Goal: Information Seeking & Learning: Learn about a topic

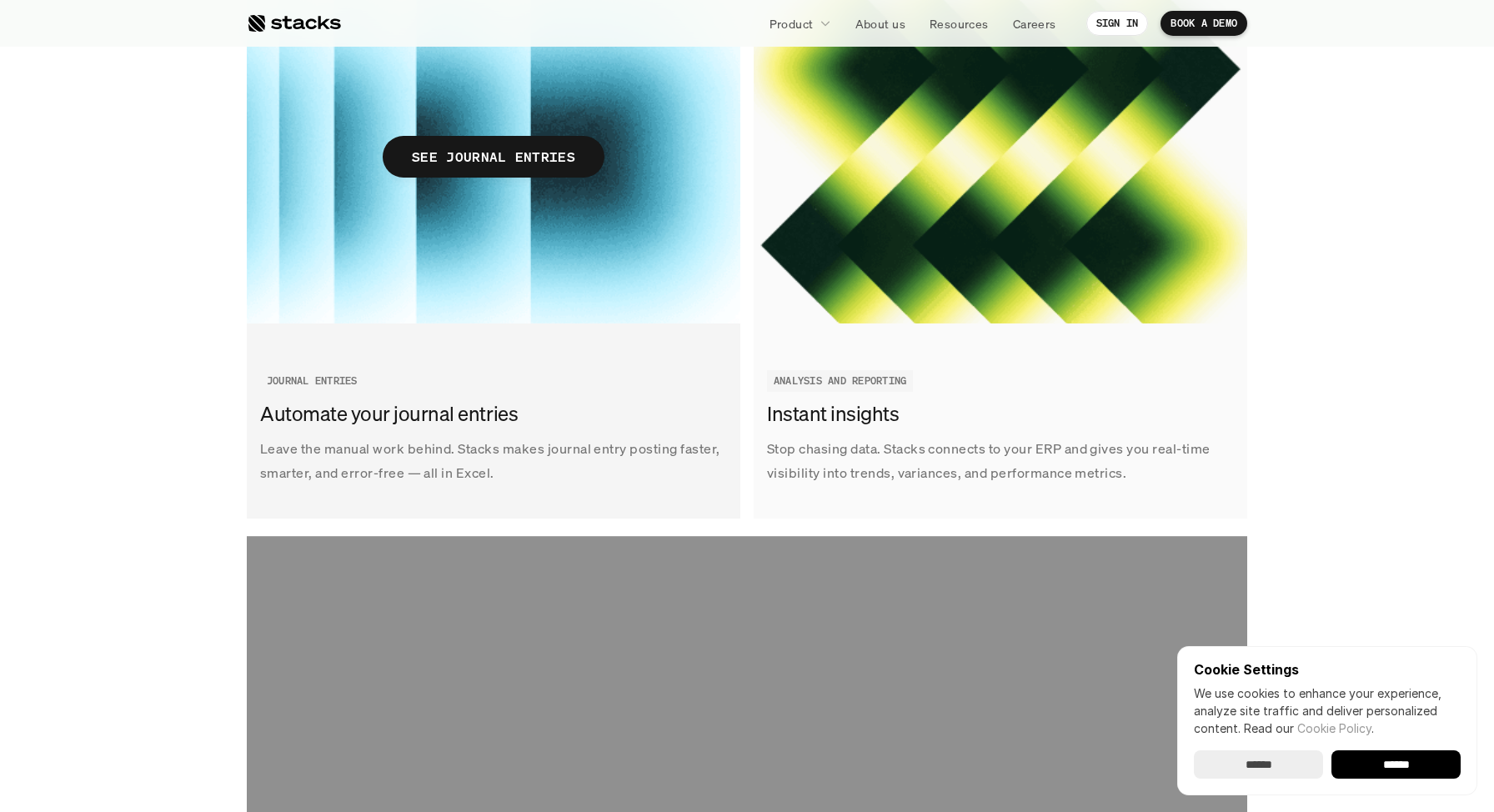
scroll to position [2551, 0]
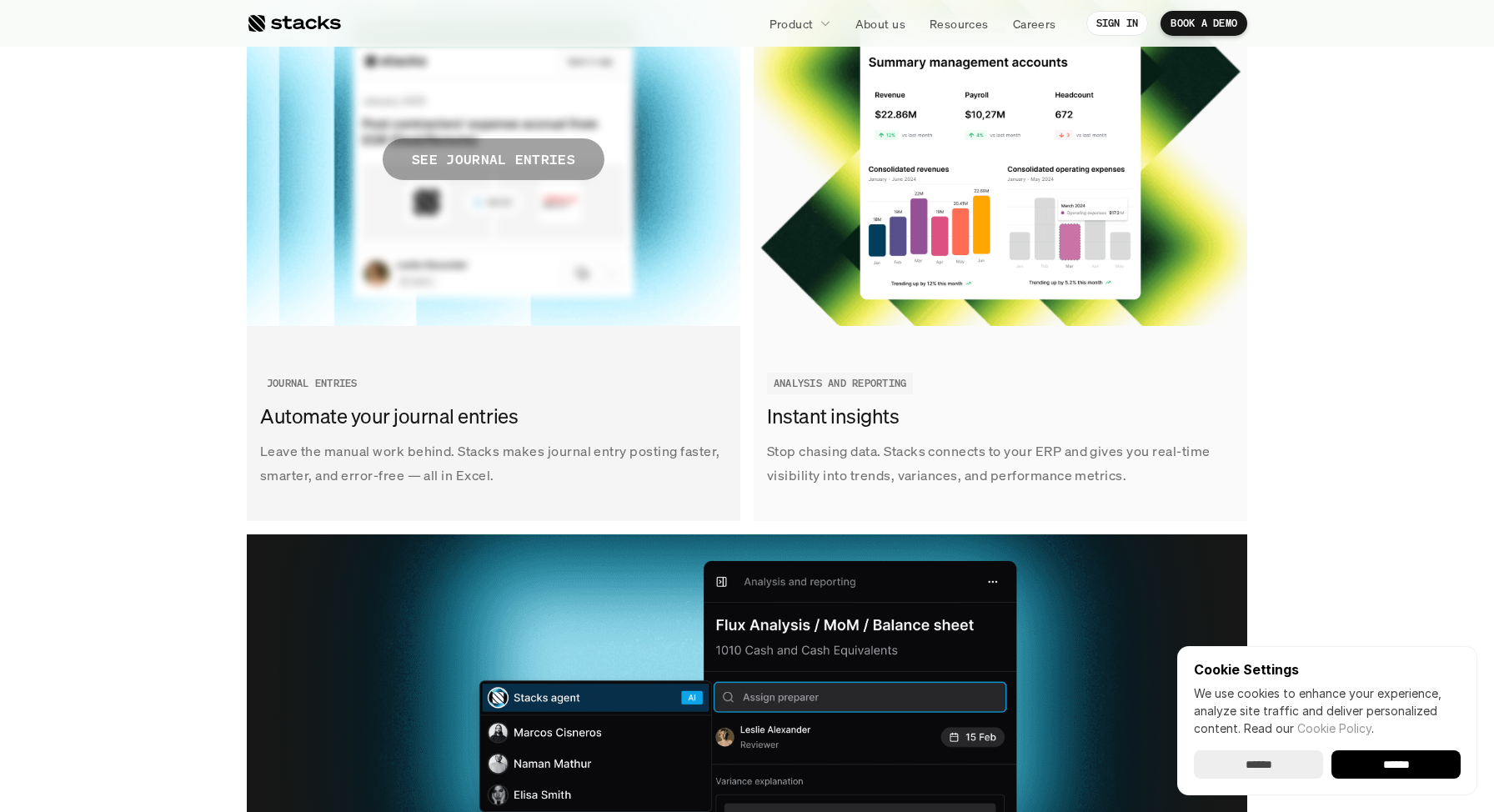
click at [518, 151] on p "SEE JOURNAL ENTRIES" at bounding box center [493, 160] width 163 height 25
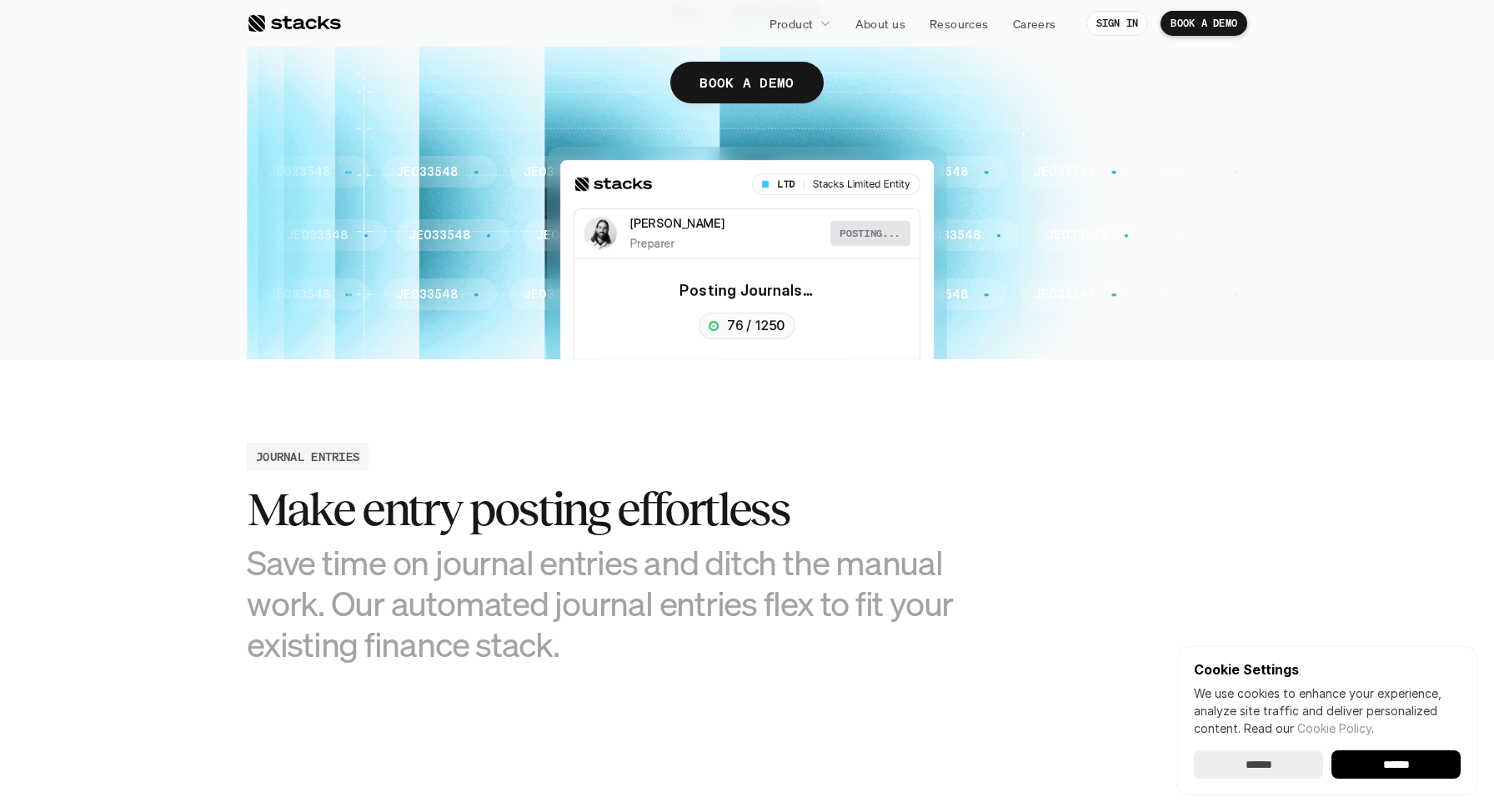
scroll to position [353, 0]
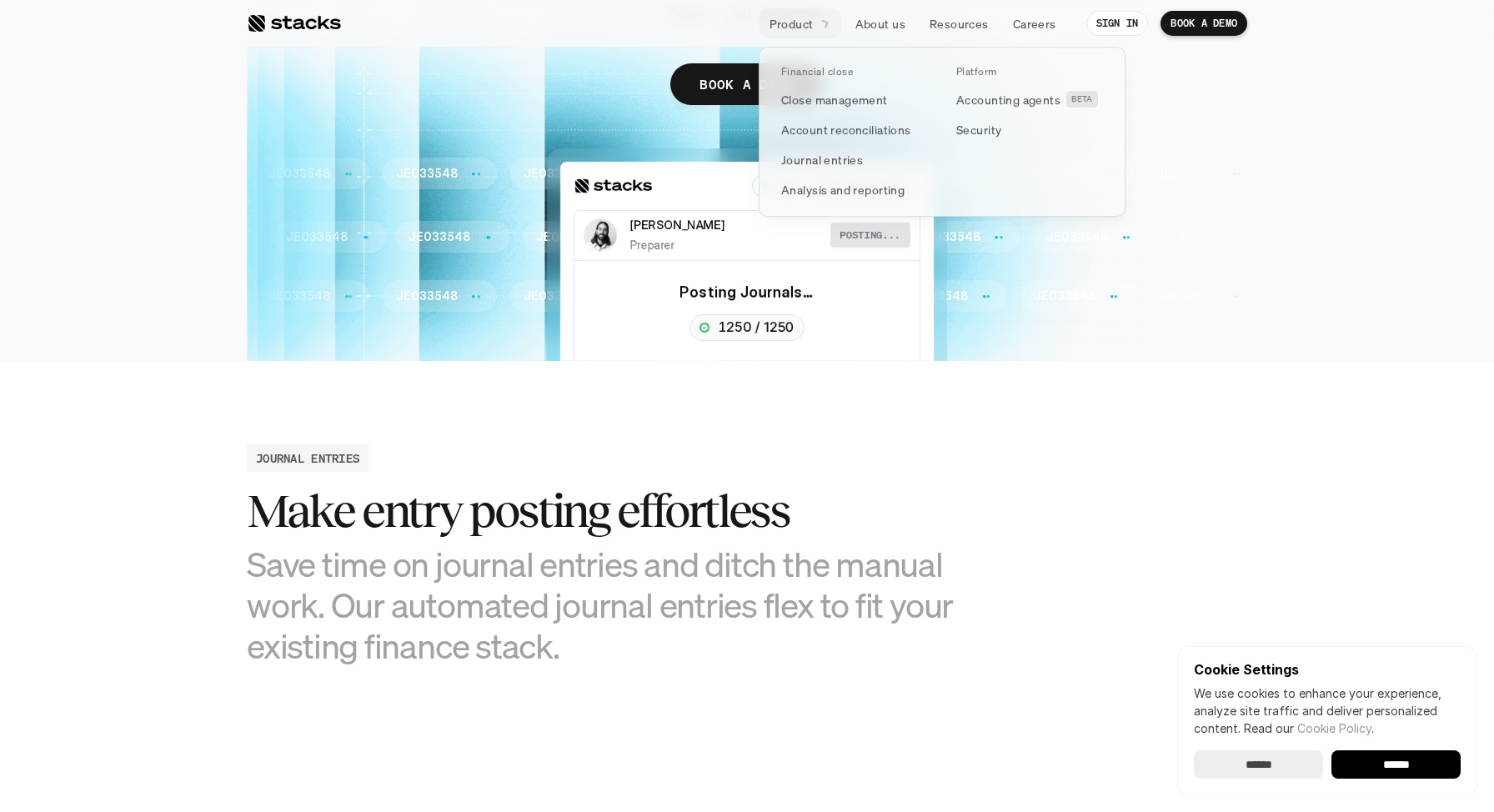
click at [783, 18] on p "Product" at bounding box center [792, 24] width 44 height 18
click at [1020, 94] on p "Accounting agents" at bounding box center [1008, 100] width 104 height 18
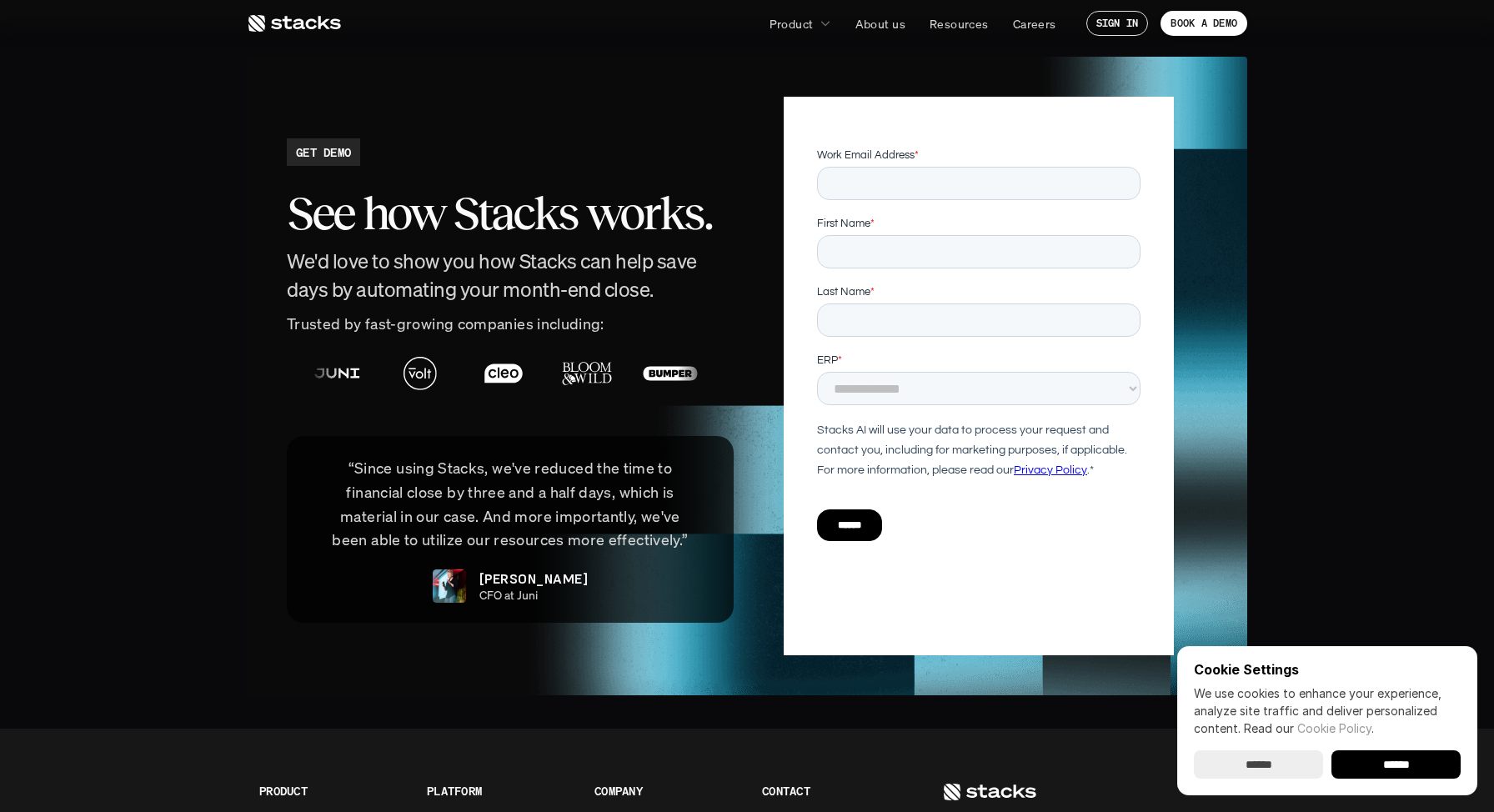
scroll to position [3550, 0]
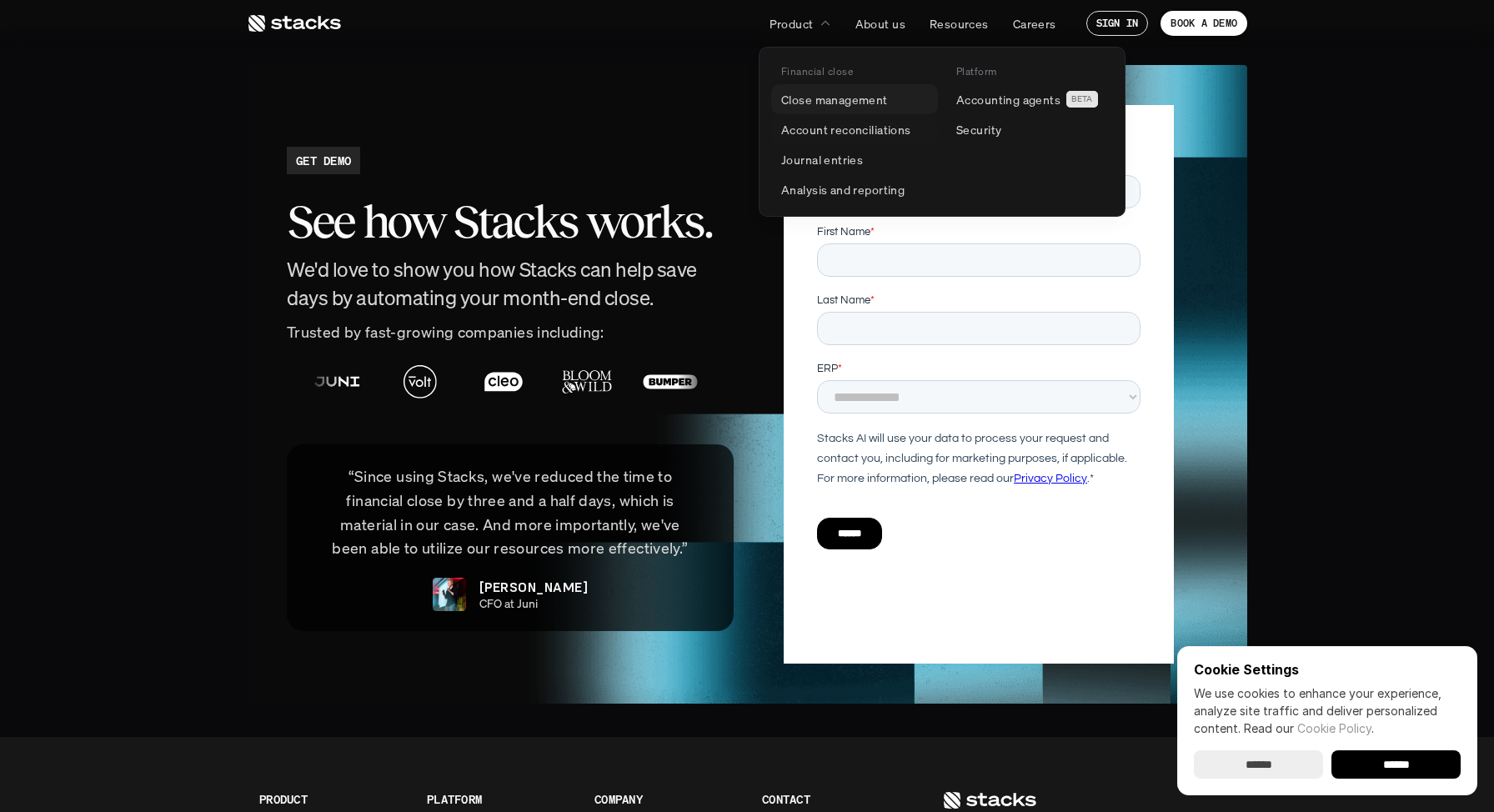
click at [798, 101] on p "Close management" at bounding box center [835, 100] width 106 height 18
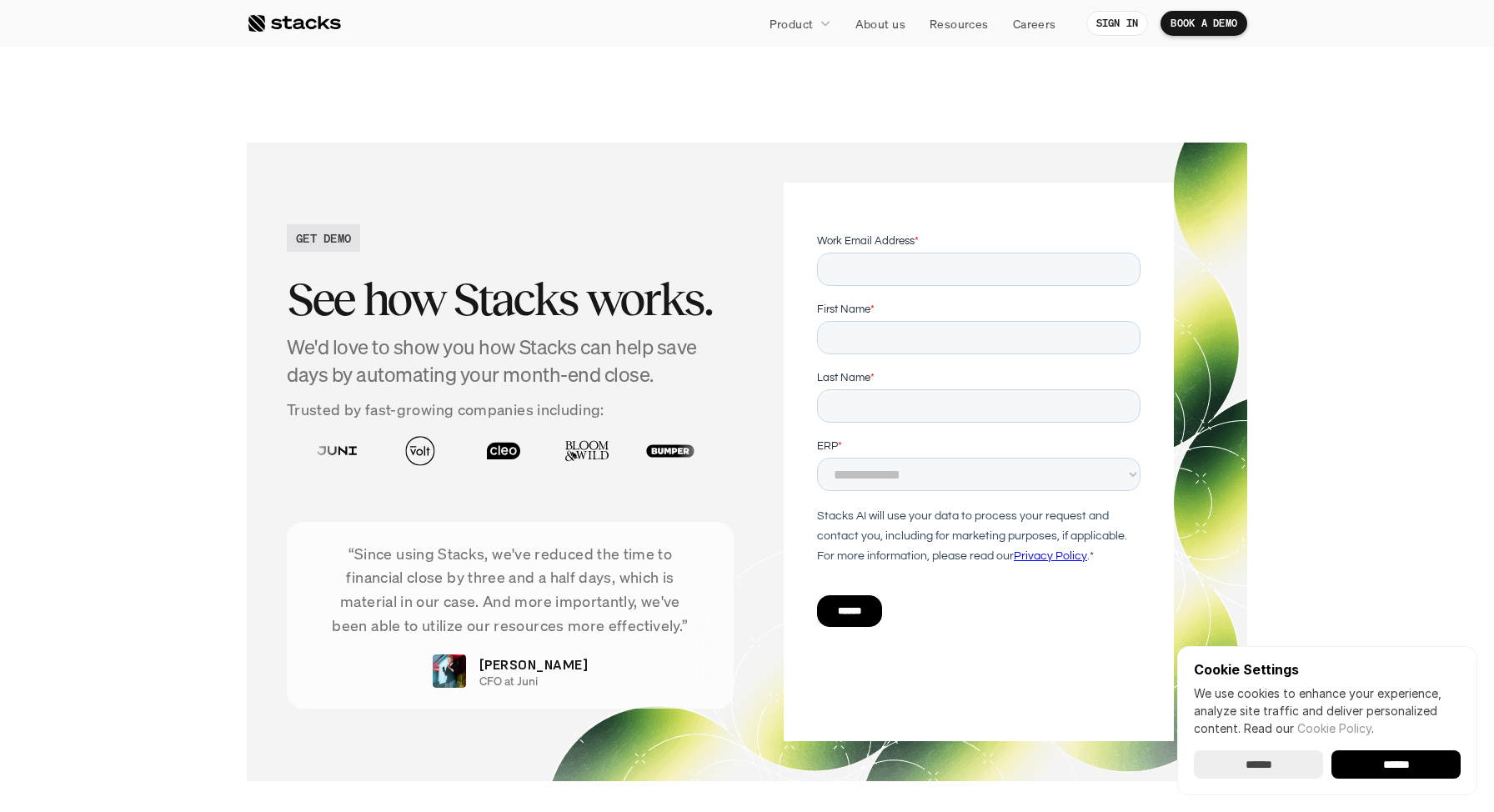
scroll to position [3548, 0]
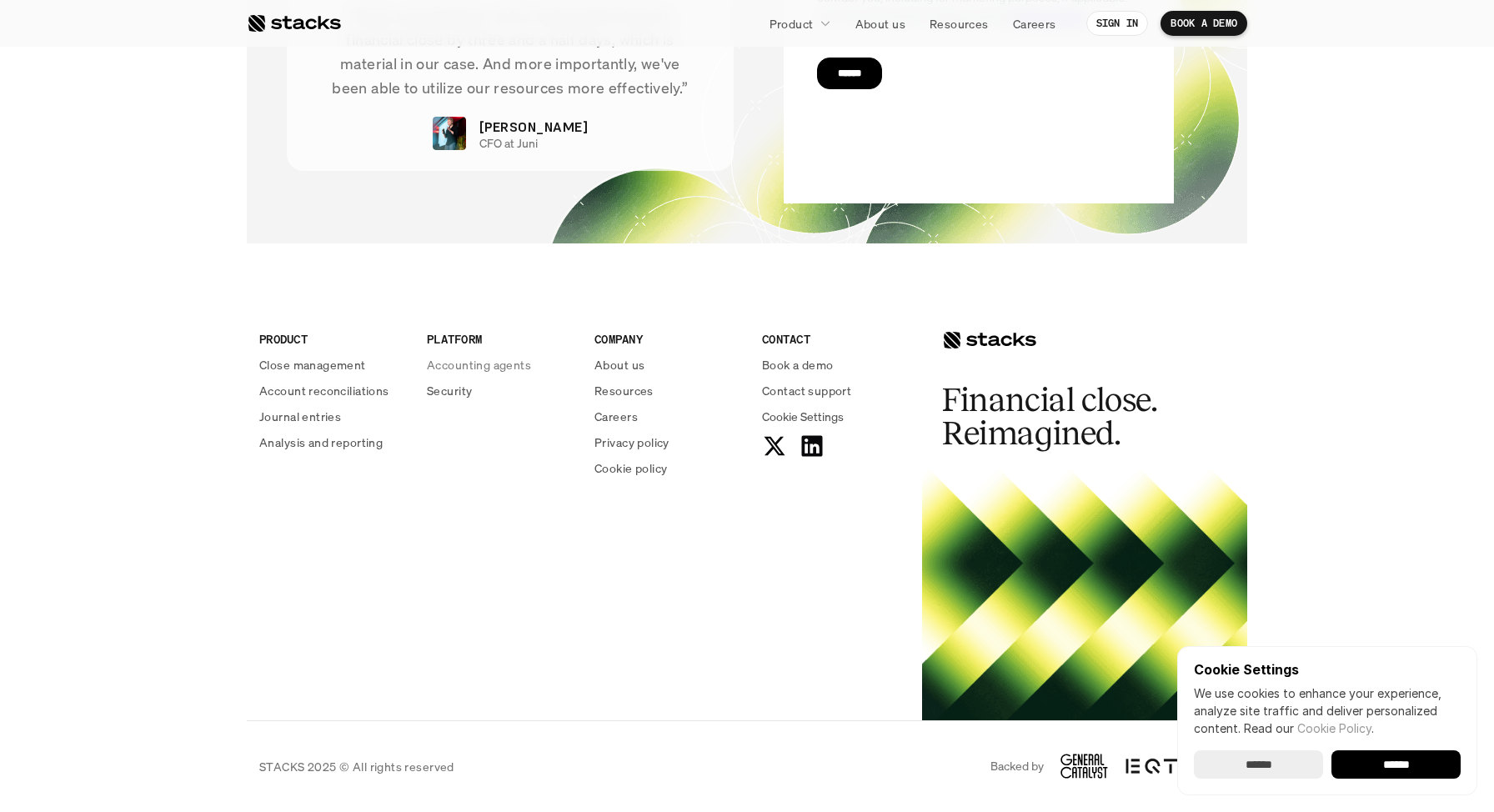
click at [461, 370] on p "Accounting agents" at bounding box center [478, 364] width 104 height 18
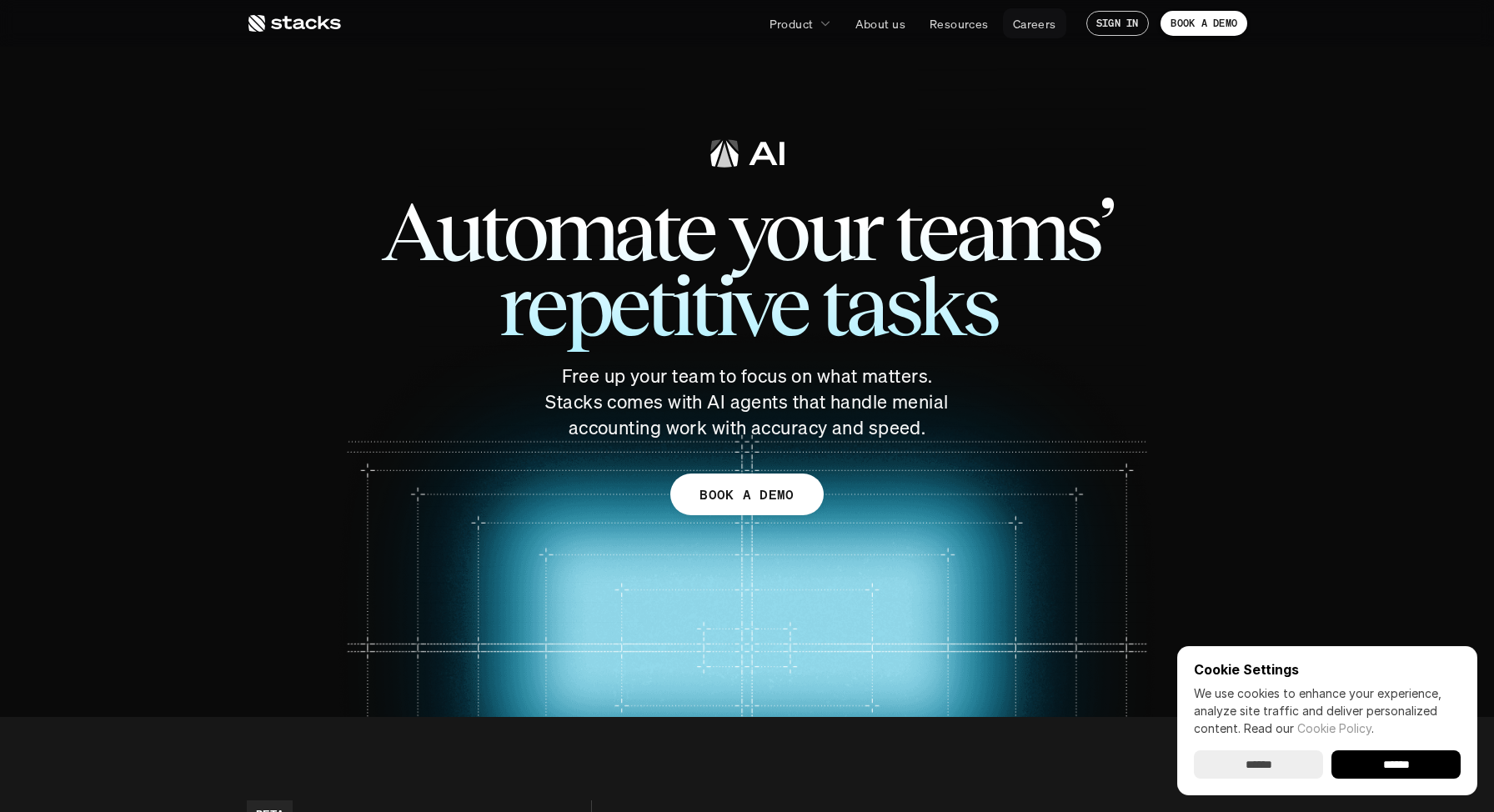
click at [1034, 30] on p "Careers" at bounding box center [1034, 24] width 43 height 18
click at [861, 24] on p "About us" at bounding box center [880, 24] width 50 height 18
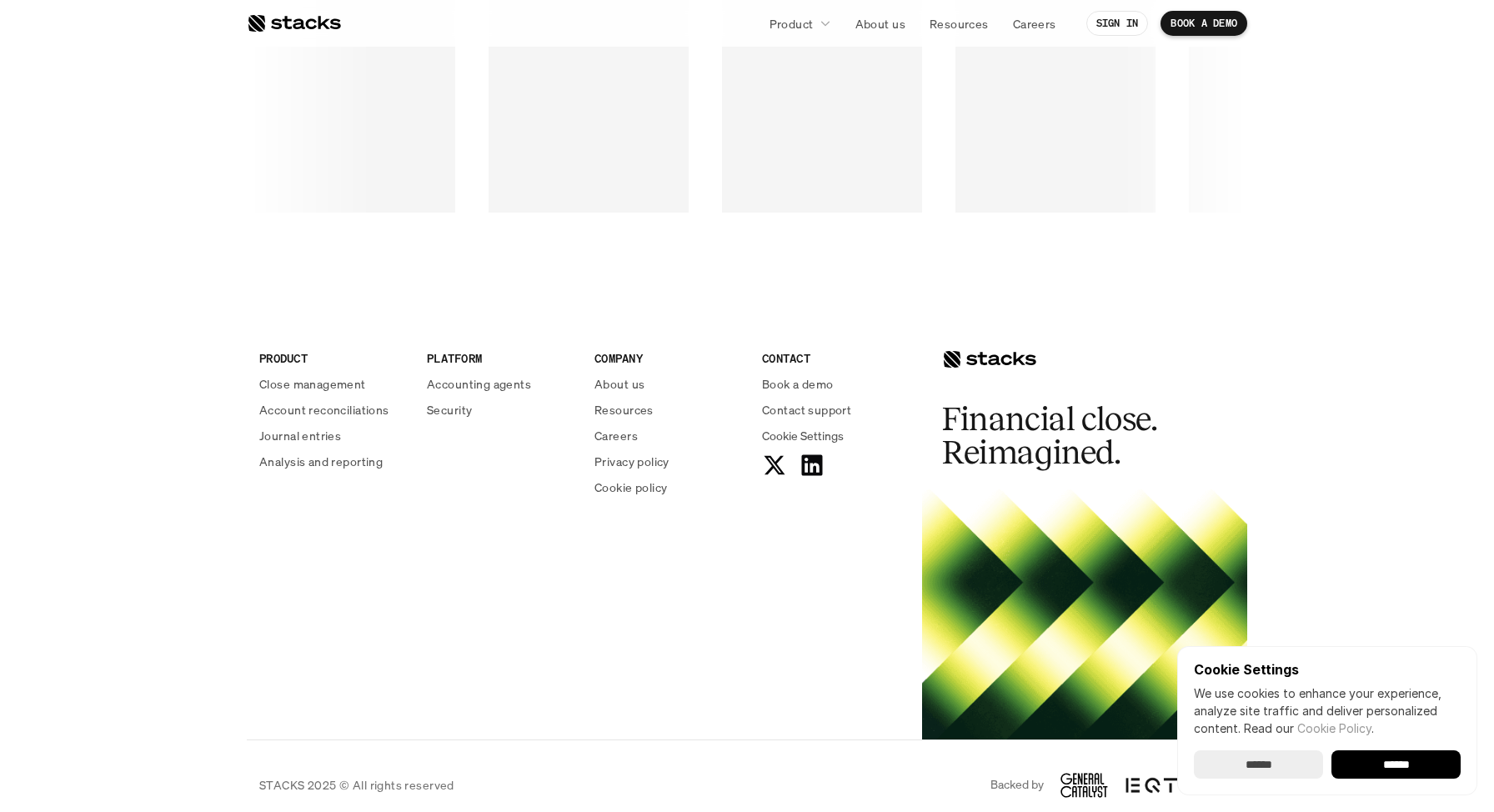
scroll to position [2824, 0]
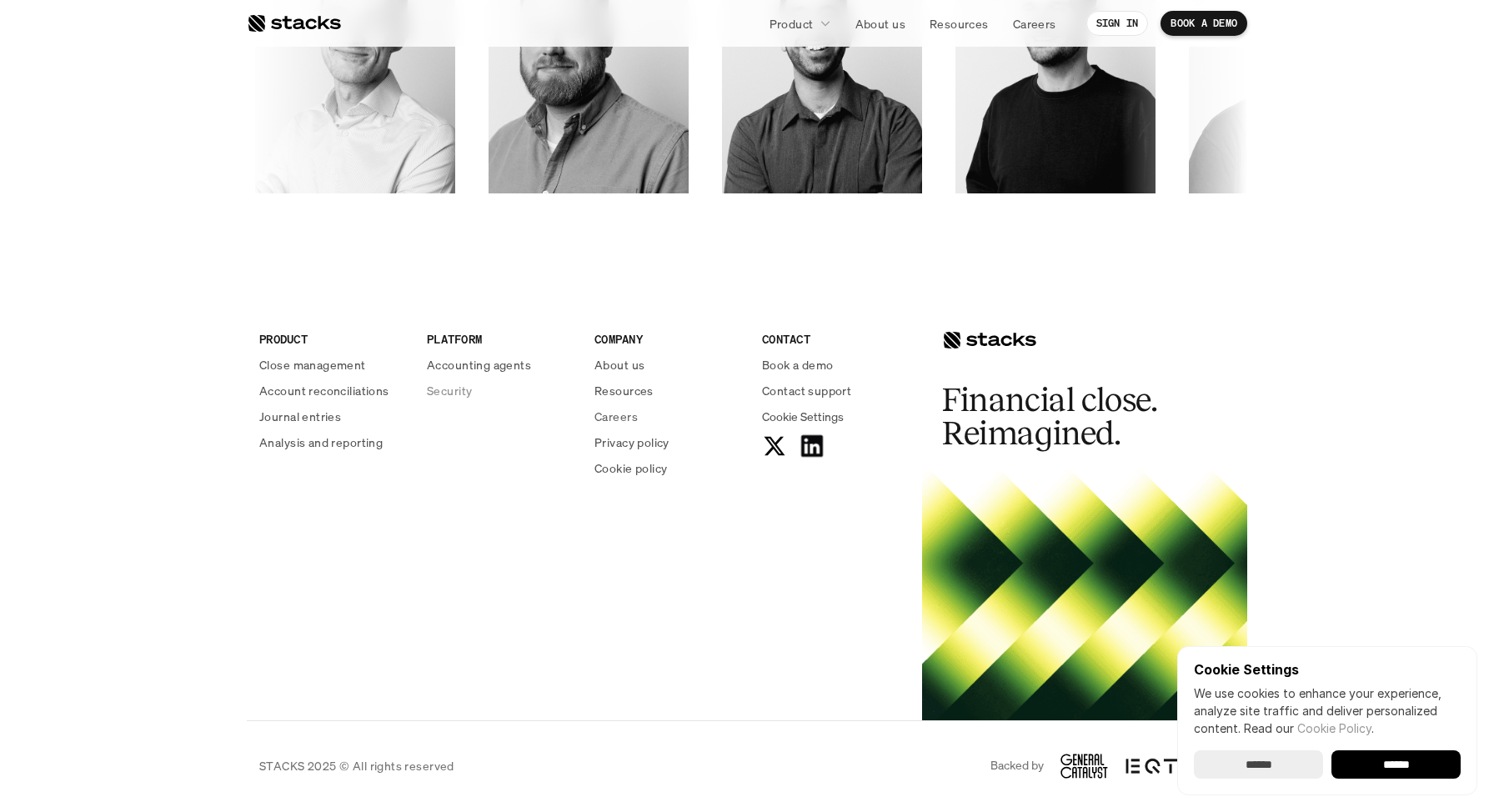
click at [805, 439] on icon at bounding box center [811, 445] width 26 height 26
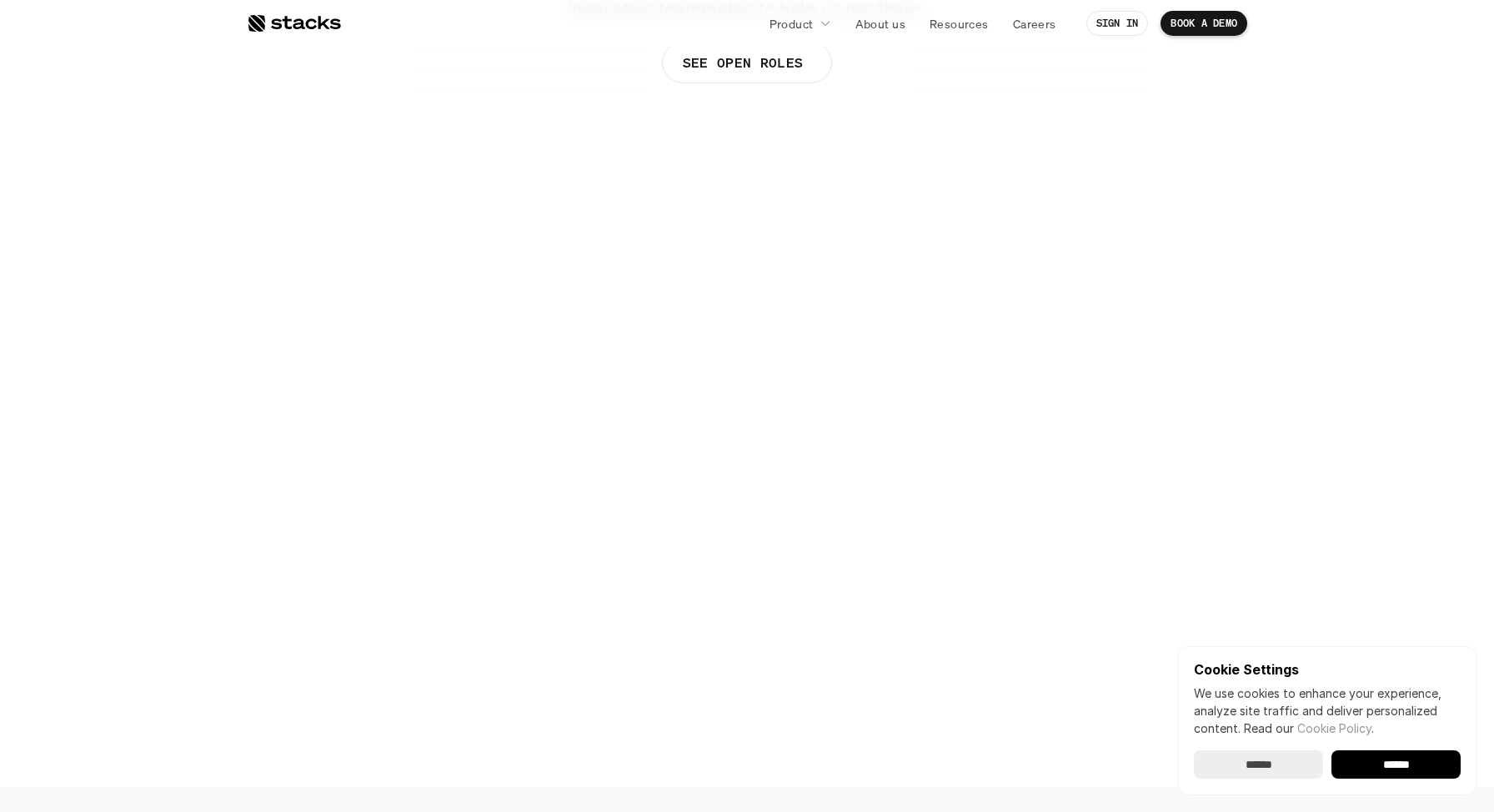
scroll to position [308, 0]
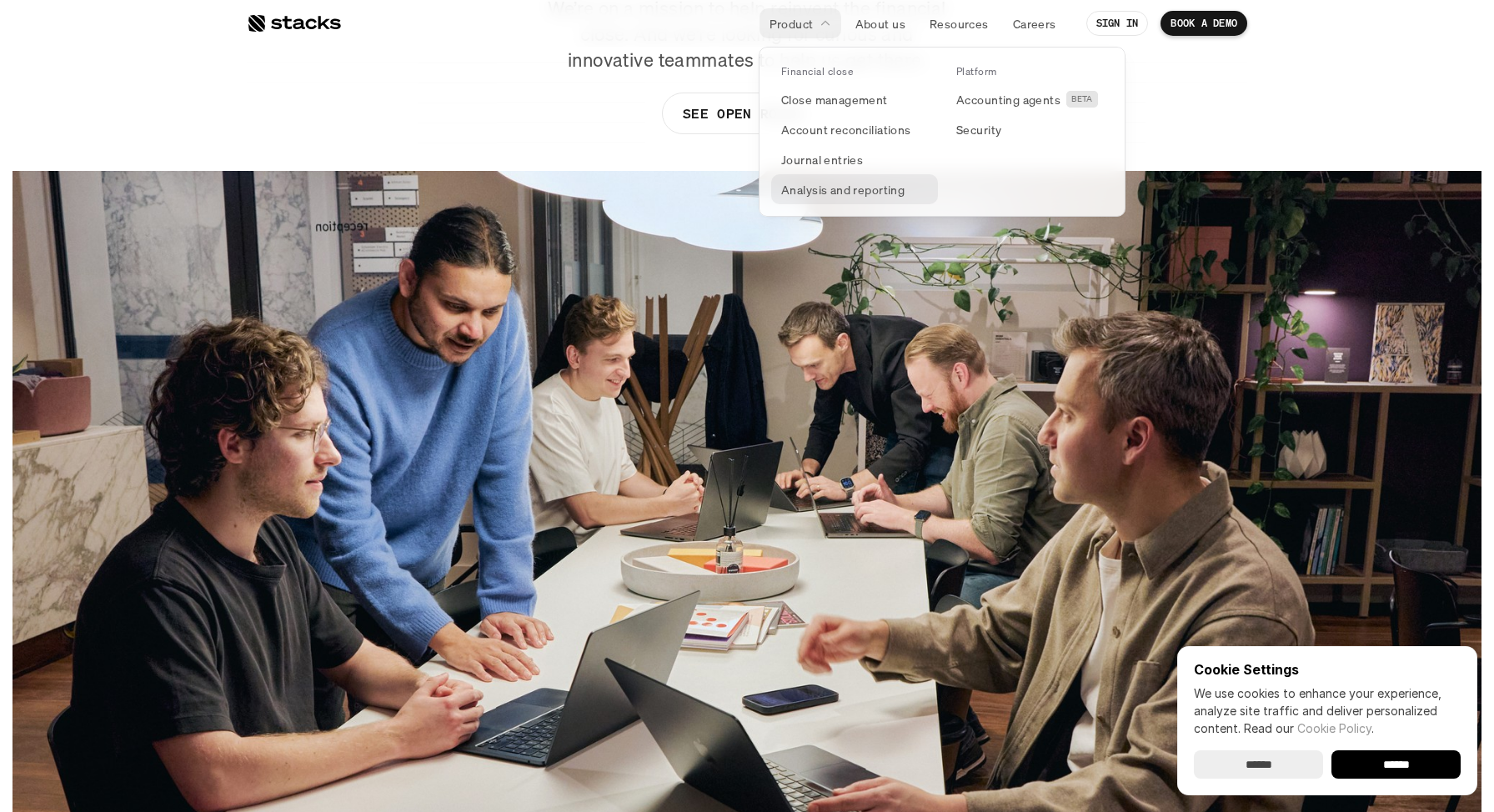
click at [797, 195] on p "Analysis and reporting" at bounding box center [843, 189] width 123 height 18
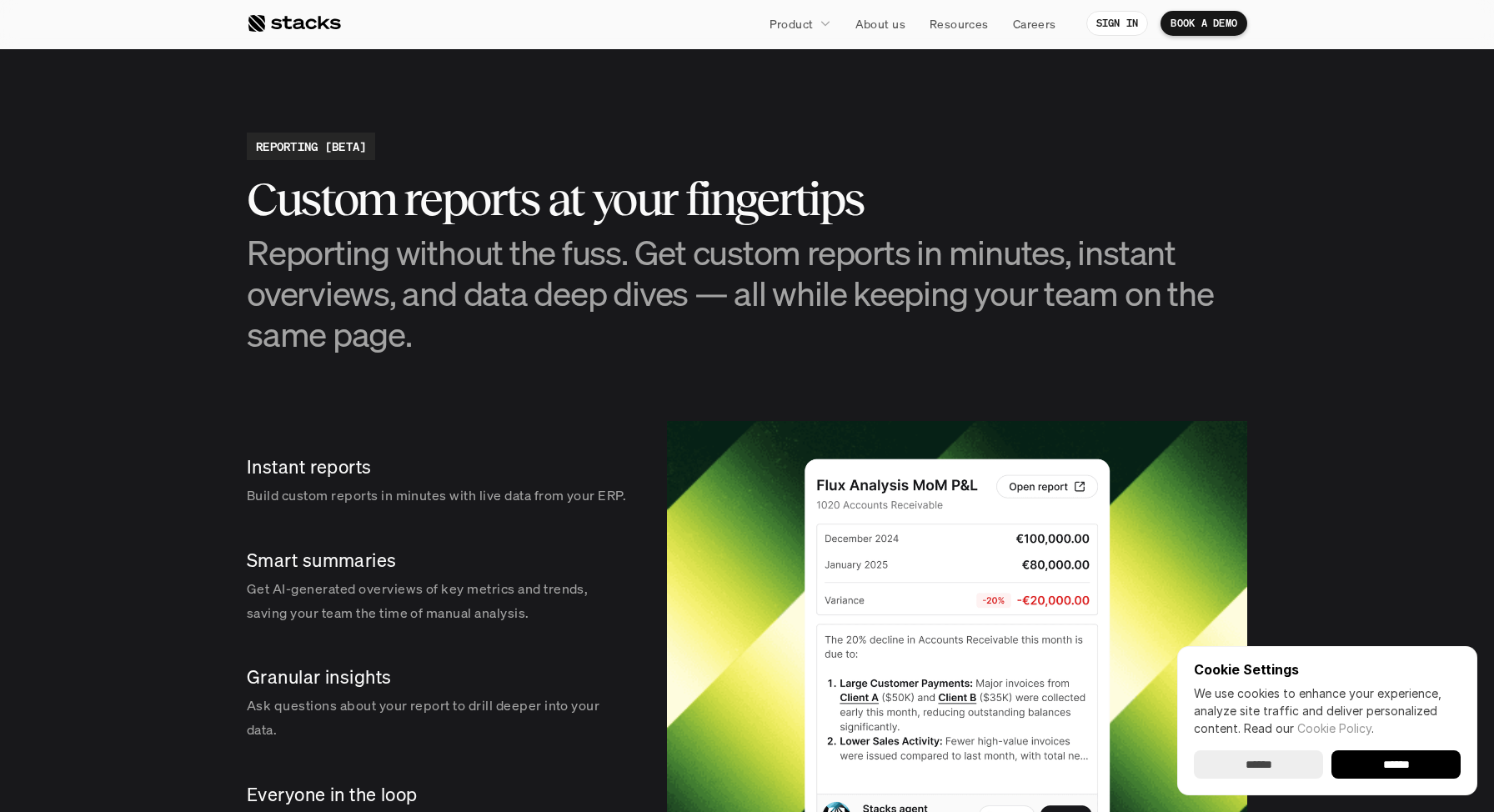
scroll to position [2436, 0]
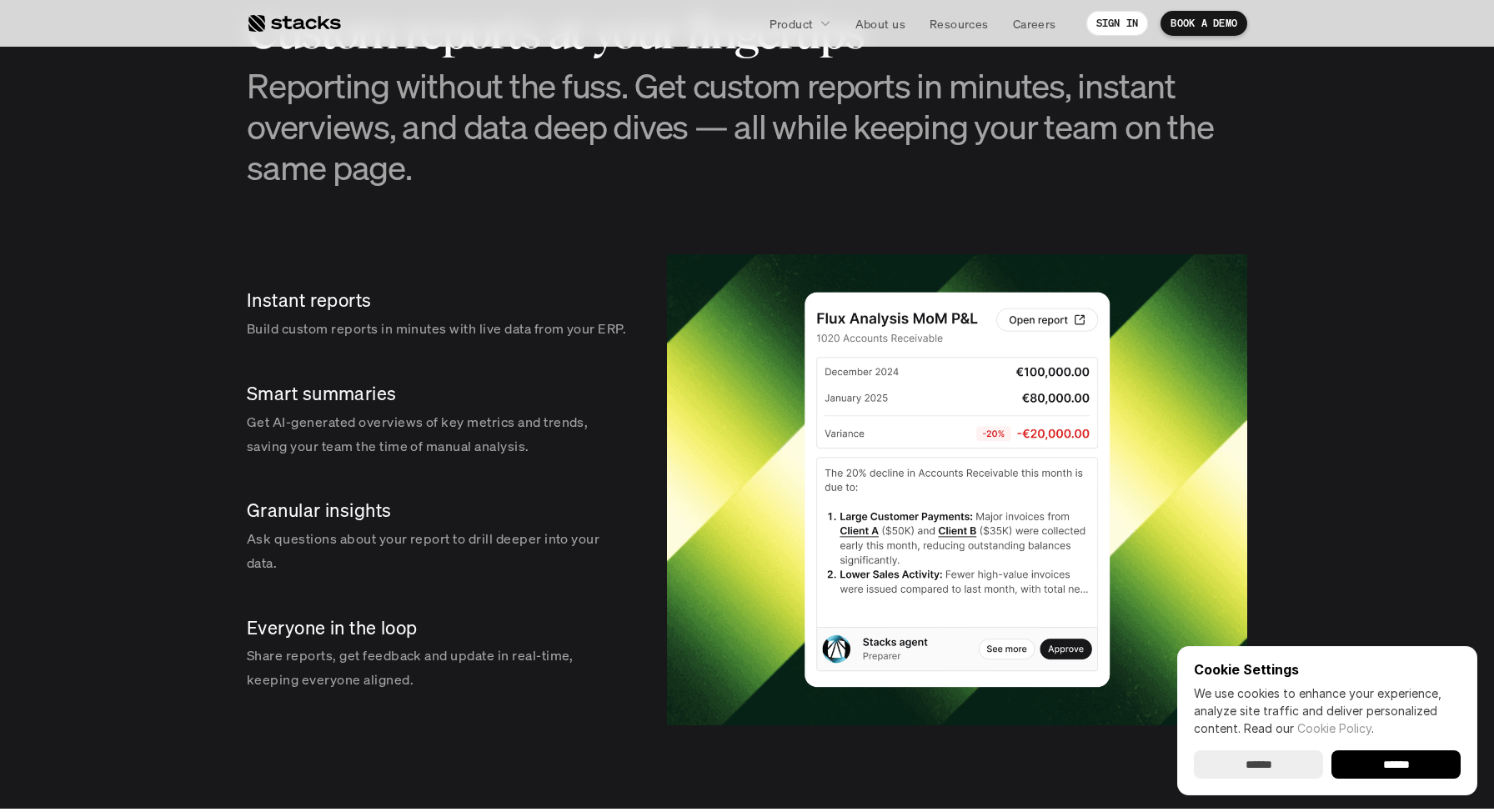
click at [440, 314] on div "Instant reports Build custom reports in minutes with live data from your ERP." at bounding box center [440, 314] width 387 height 80
click at [317, 436] on p "Get AI-generated overviews of key metrics and trends, saving your team the time…" at bounding box center [437, 433] width 380 height 48
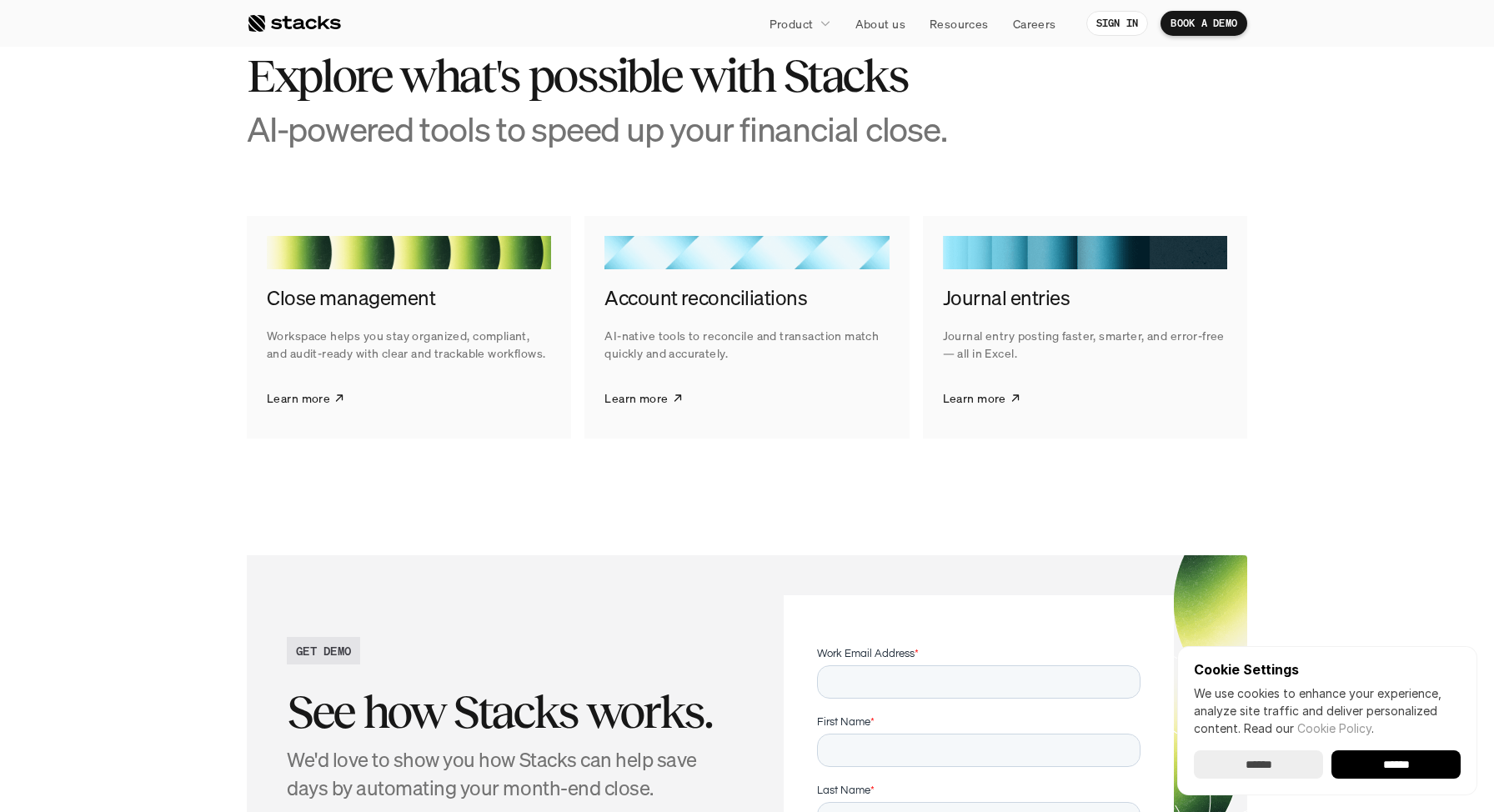
scroll to position [4253, 0]
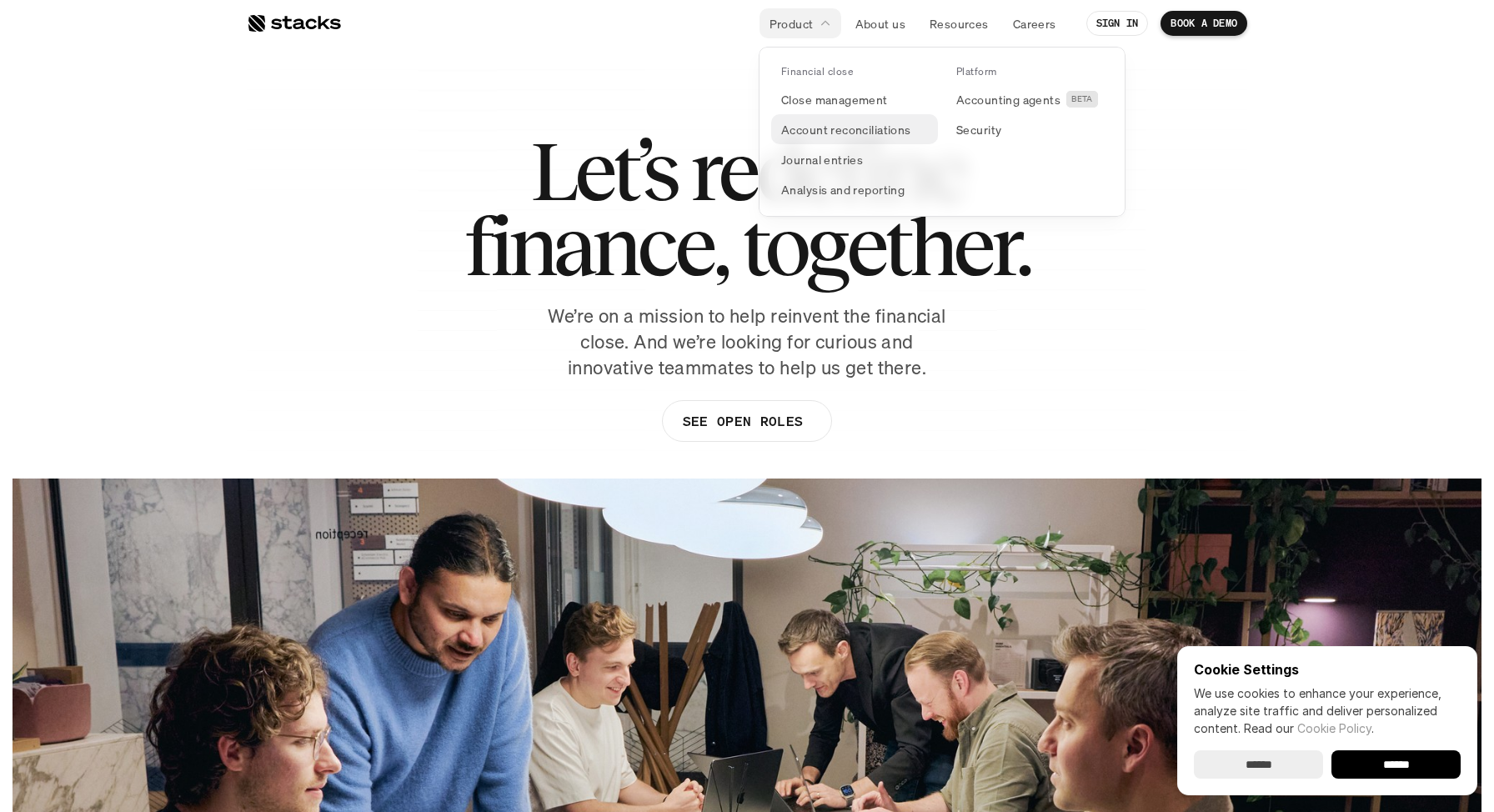
click at [799, 129] on p "Account reconciliations" at bounding box center [847, 129] width 130 height 18
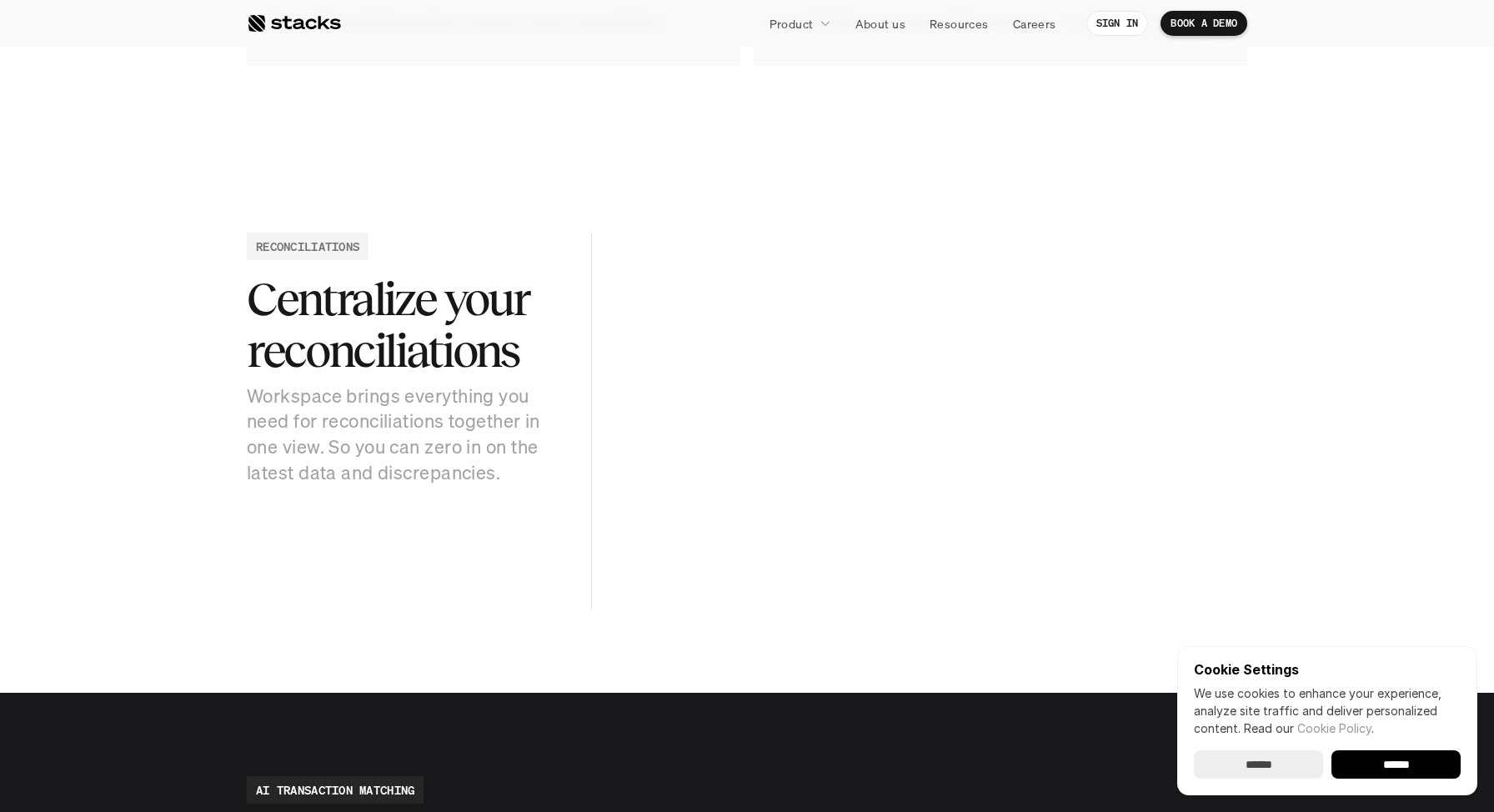
scroll to position [1569, 0]
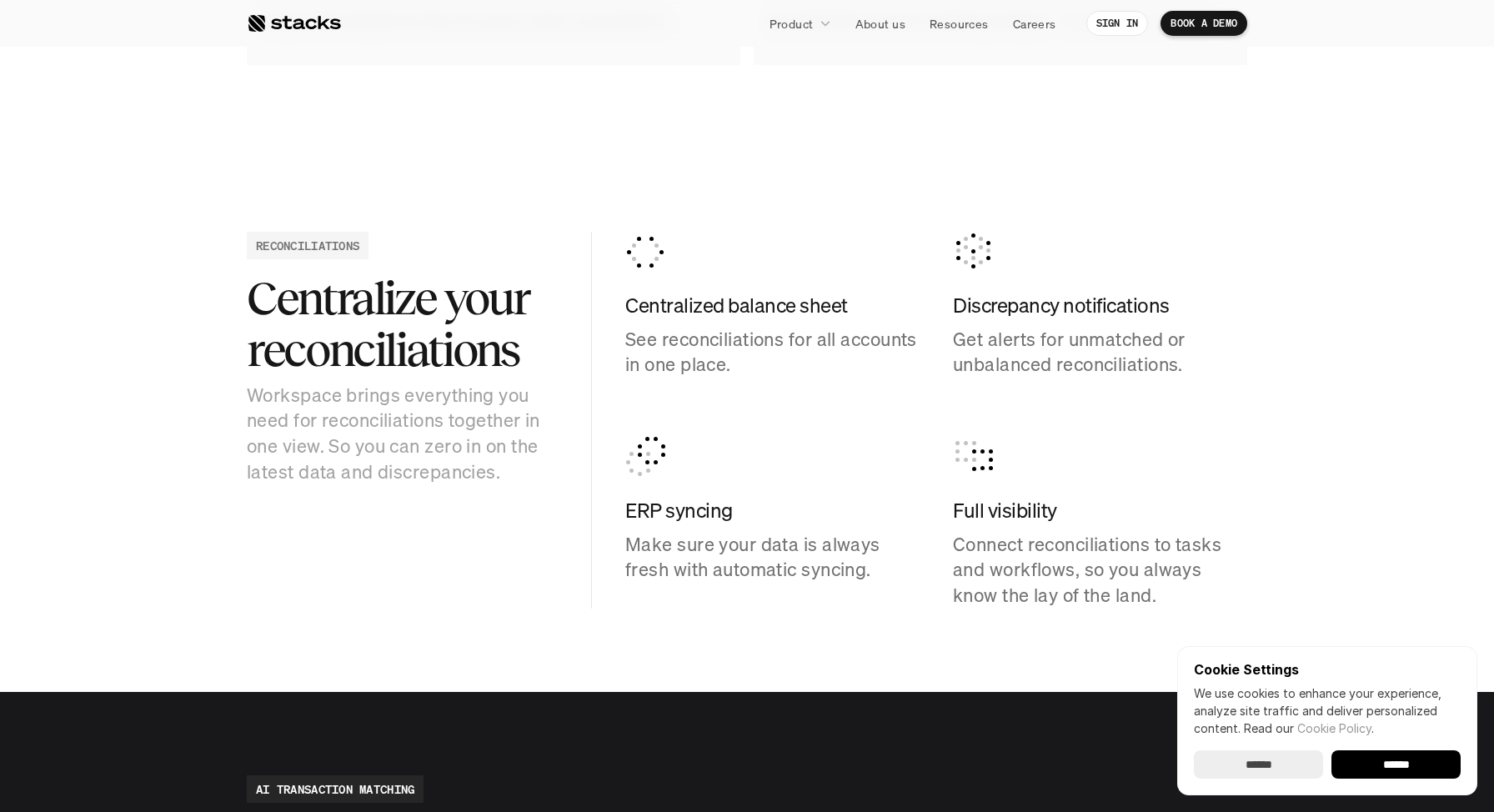
click at [712, 292] on h4 "Centralized balance sheet" at bounding box center [772, 306] width 294 height 29
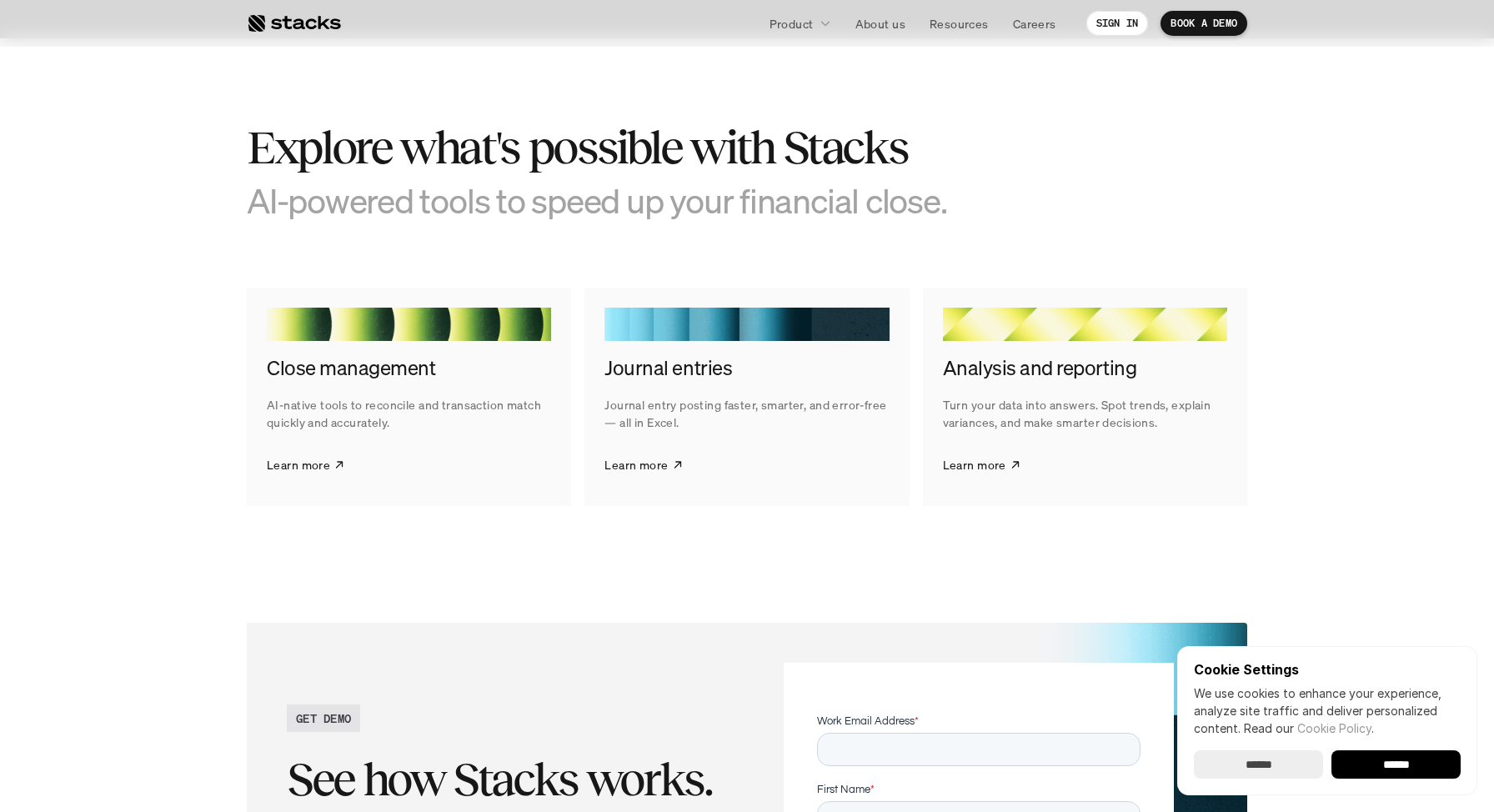
scroll to position [3014, 0]
click at [638, 466] on p "Learn more" at bounding box center [635, 466] width 63 height 18
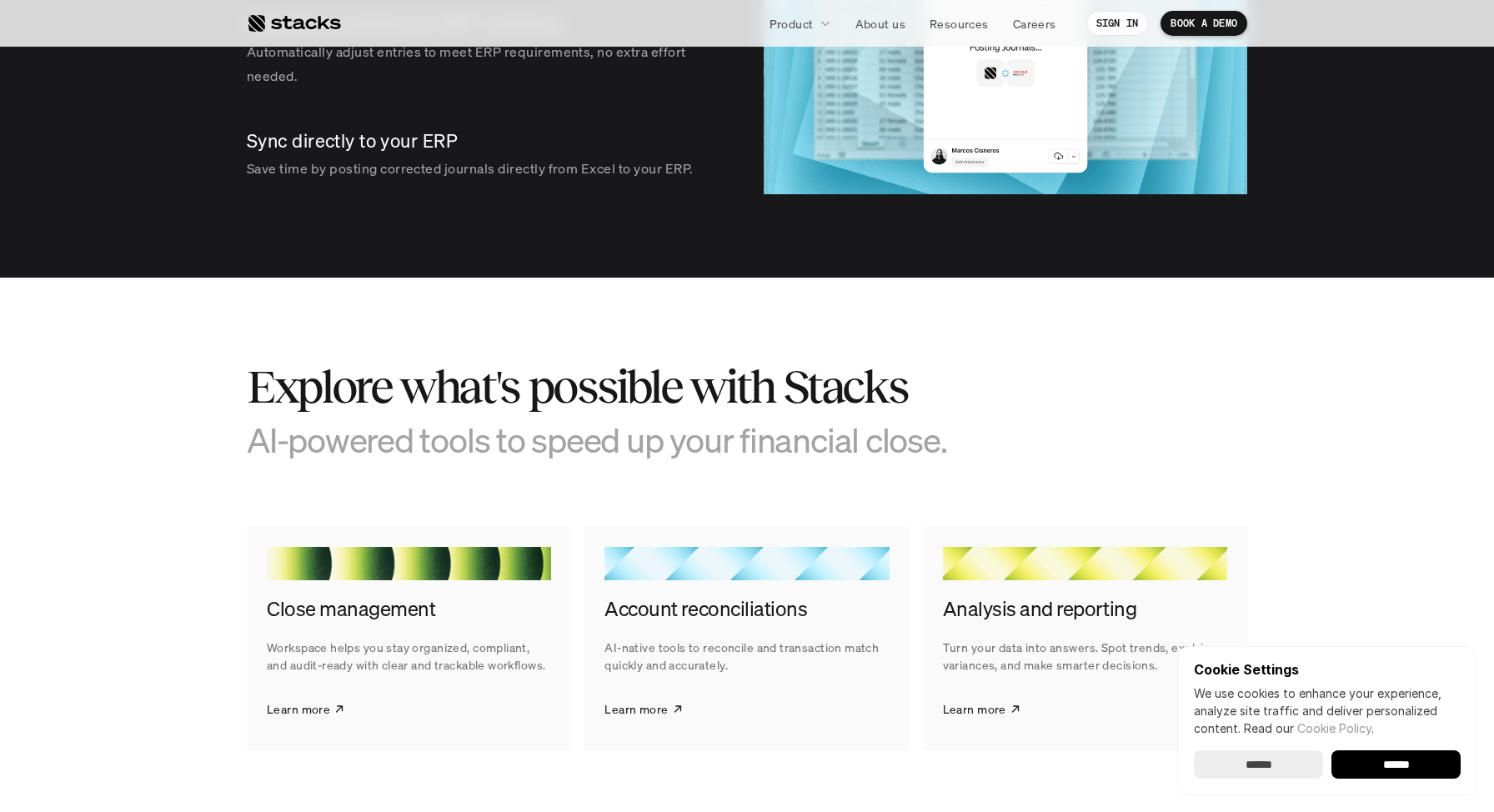
scroll to position [2350, 0]
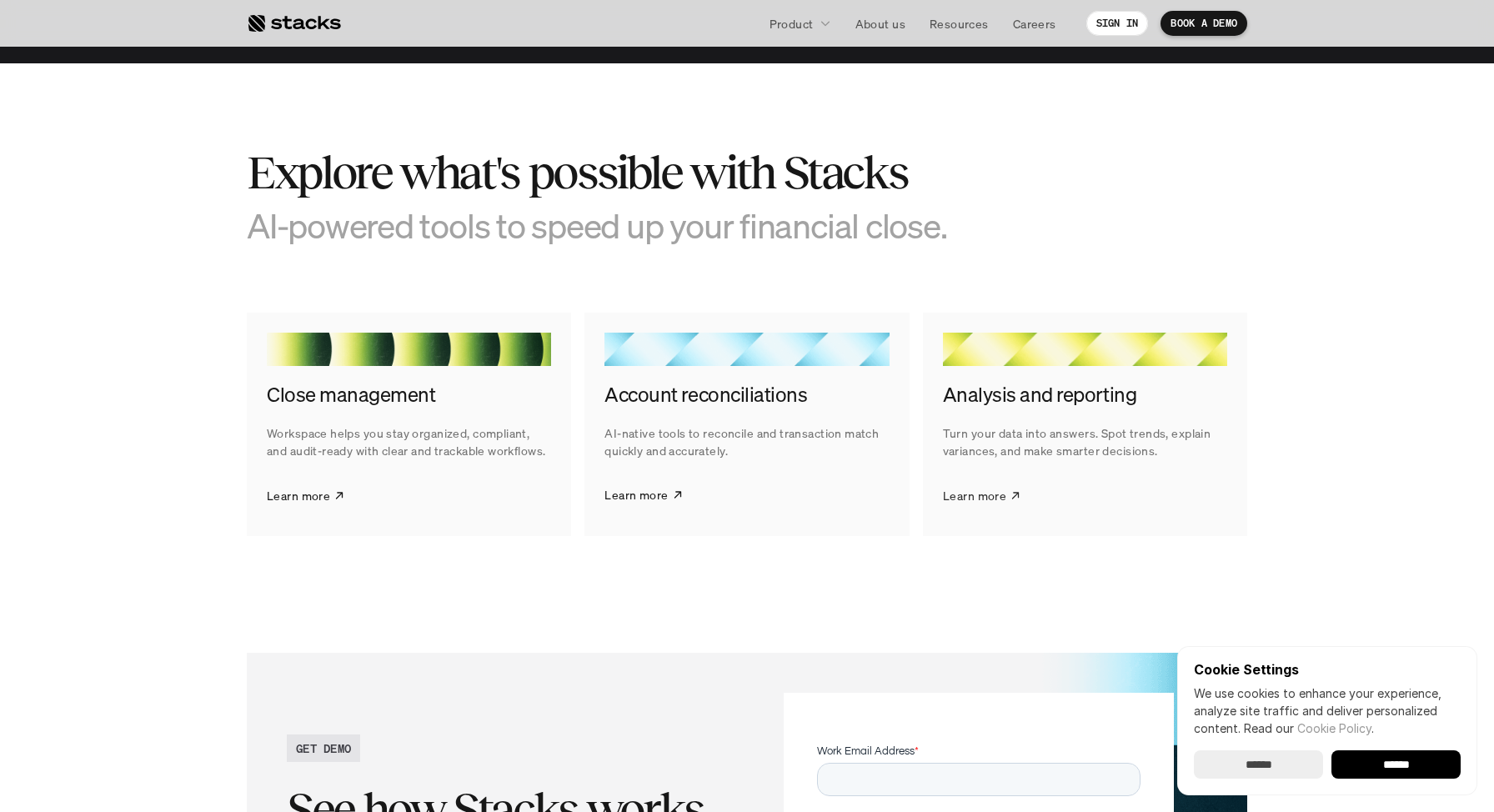
click at [978, 492] on p "Learn more" at bounding box center [974, 494] width 63 height 18
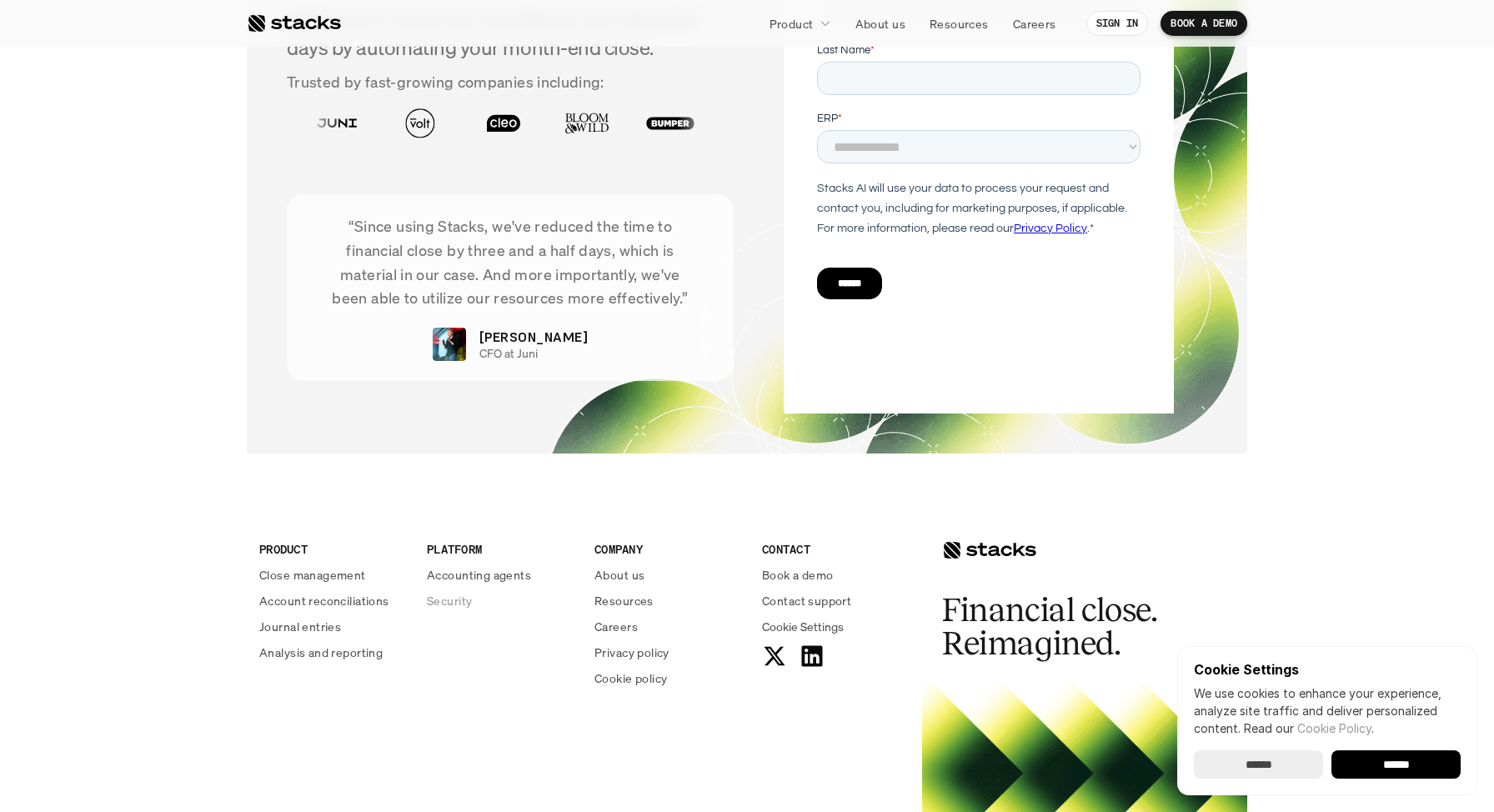
scroll to position [4253, 0]
